Goal: Transaction & Acquisition: Purchase product/service

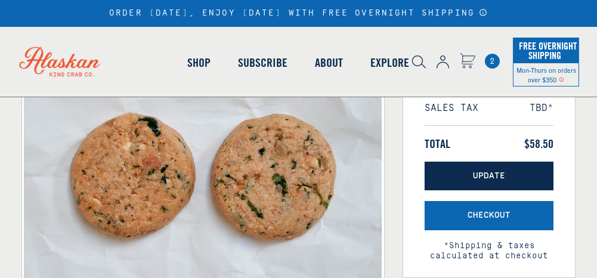
scroll to position [179, 0]
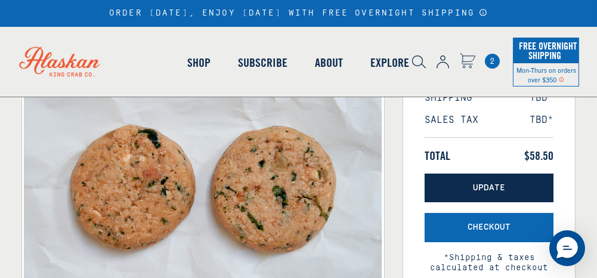
click at [495, 186] on span "Update" at bounding box center [489, 188] width 32 height 10
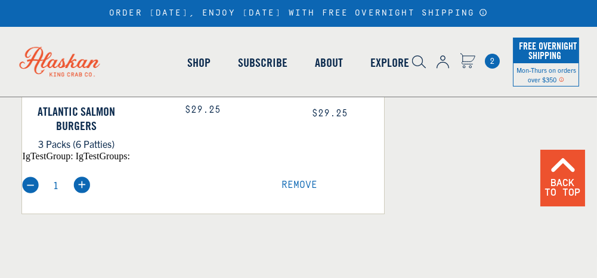
scroll to position [1014, 0]
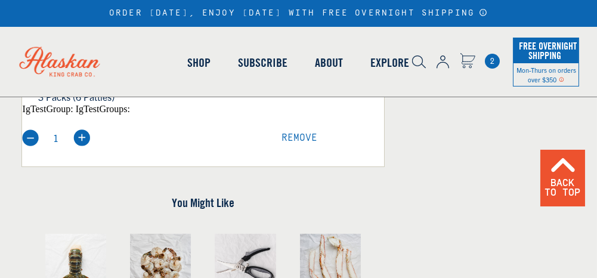
click at [33, 135] on img at bounding box center [30, 137] width 17 height 17
click at [29, 132] on img at bounding box center [30, 137] width 17 height 17
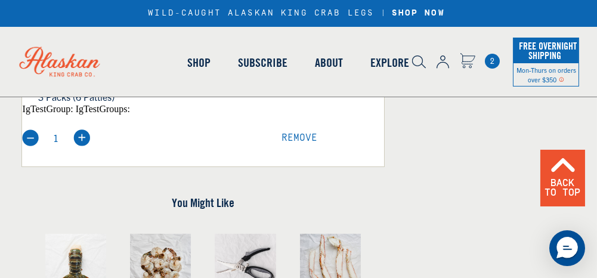
click at [295, 124] on div "1 Remove" at bounding box center [203, 130] width 363 height 32
click at [294, 135] on span "Remove" at bounding box center [300, 137] width 36 height 11
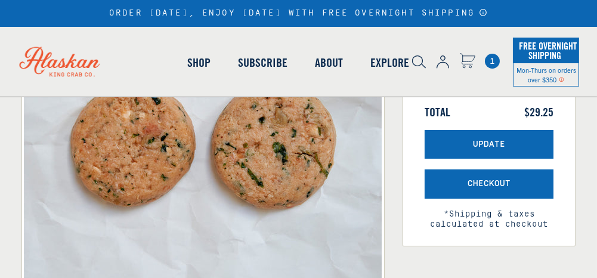
scroll to position [239, 0]
